Goal: Communication & Community: Answer question/provide support

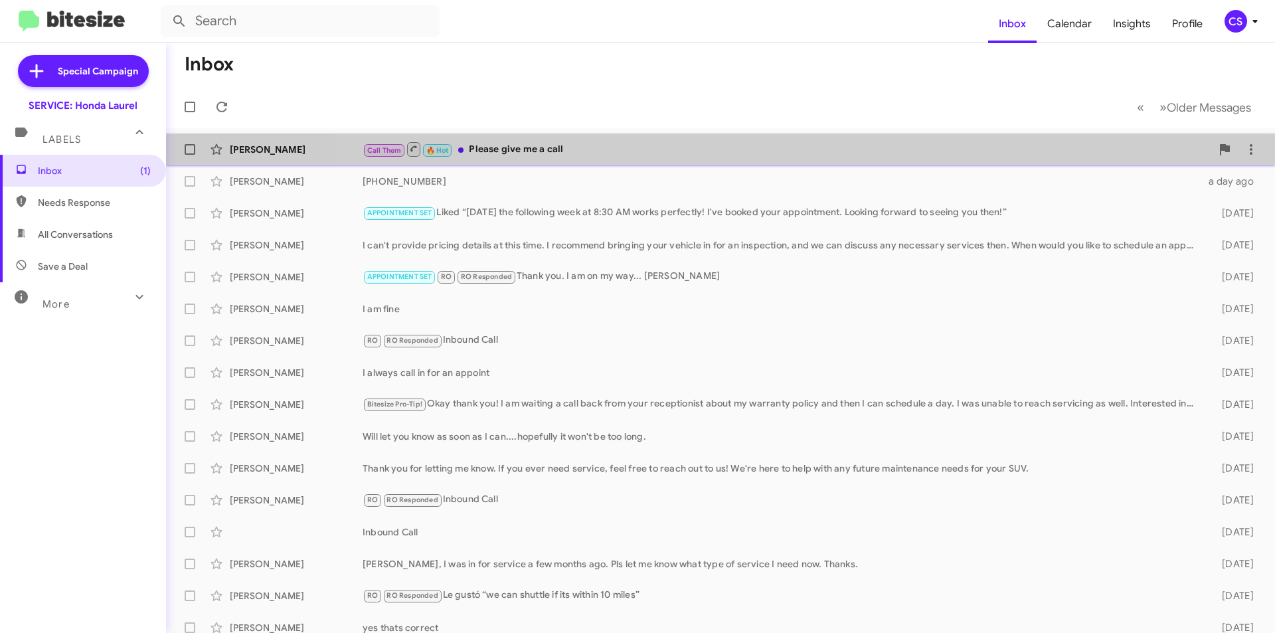
click at [966, 137] on div "[PERSON_NAME] Call Them 🔥 Hot Please give me a call 21 hours ago" at bounding box center [721, 149] width 1088 height 27
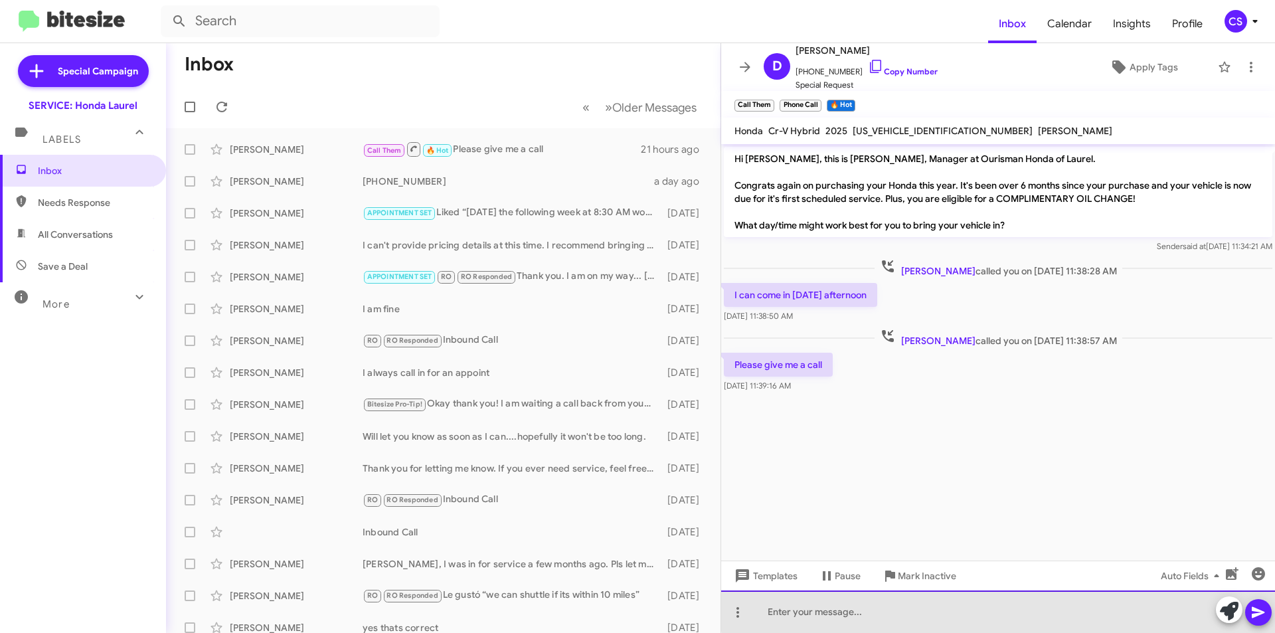
click at [1133, 591] on div at bounding box center [998, 612] width 554 height 43
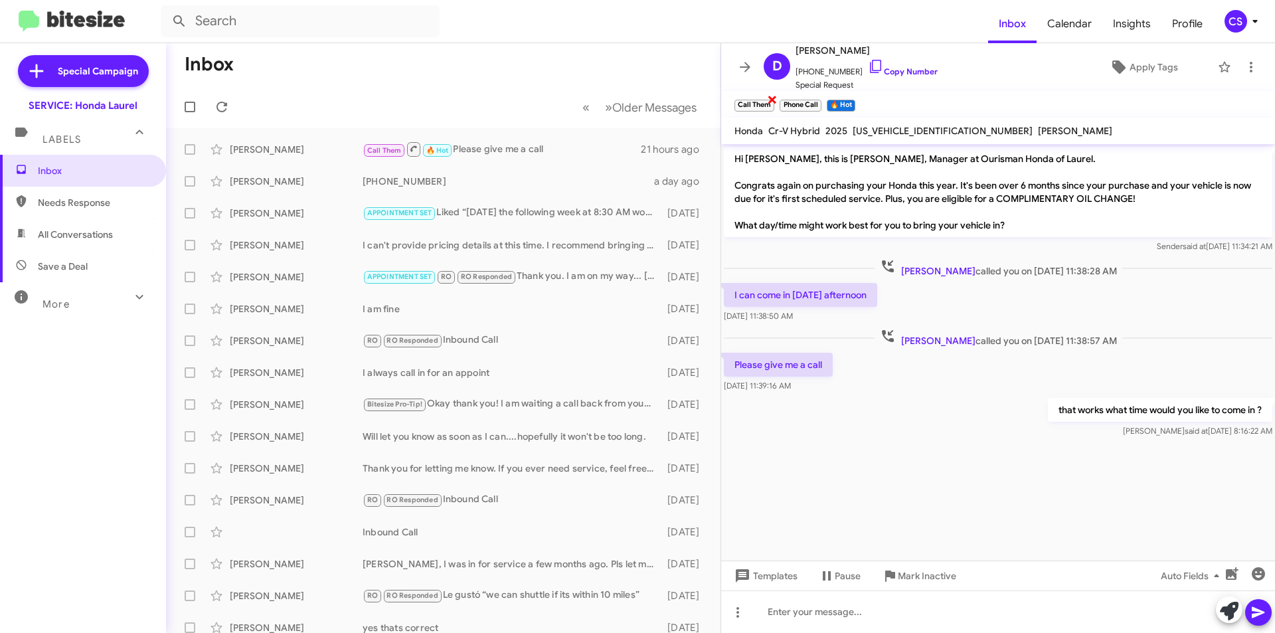
click at [774, 100] on span "×" at bounding box center [772, 99] width 11 height 16
click at [774, 95] on span "×" at bounding box center [774, 99] width 11 height 16
click at [764, 96] on span "×" at bounding box center [761, 99] width 11 height 16
click at [234, 108] on span at bounding box center [222, 107] width 27 height 16
